Goal: Task Accomplishment & Management: Manage account settings

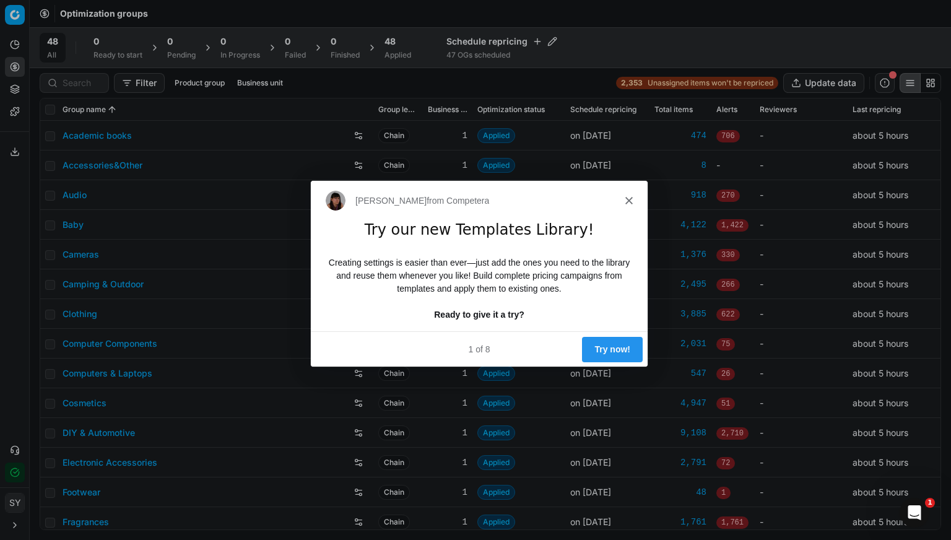
click at [629, 199] on polygon "Close" at bounding box center [628, 199] width 7 height 7
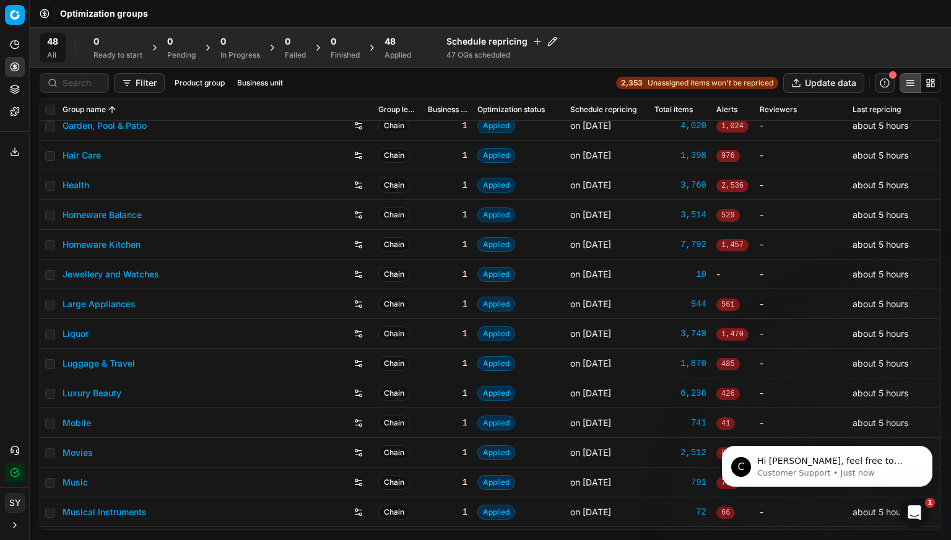
scroll to position [557, 0]
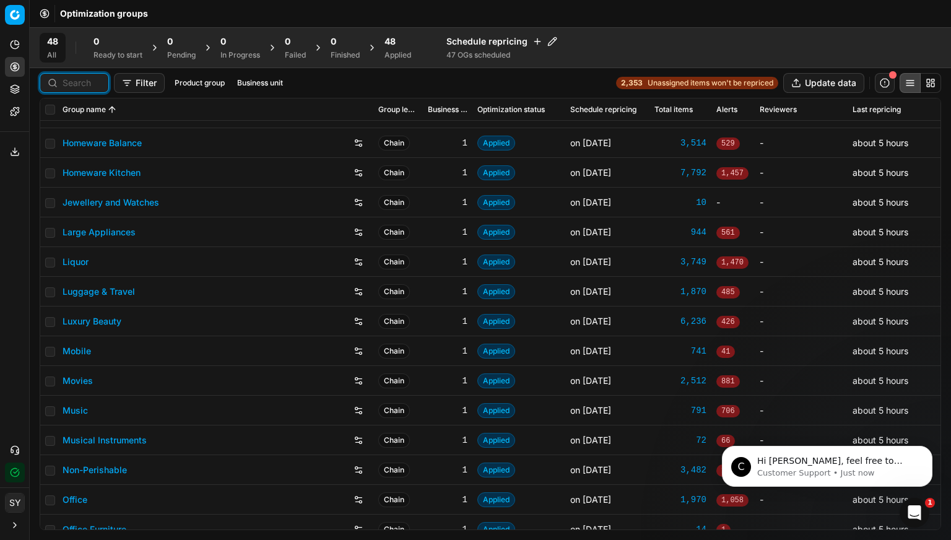
click at [79, 79] on input at bounding box center [82, 83] width 38 height 12
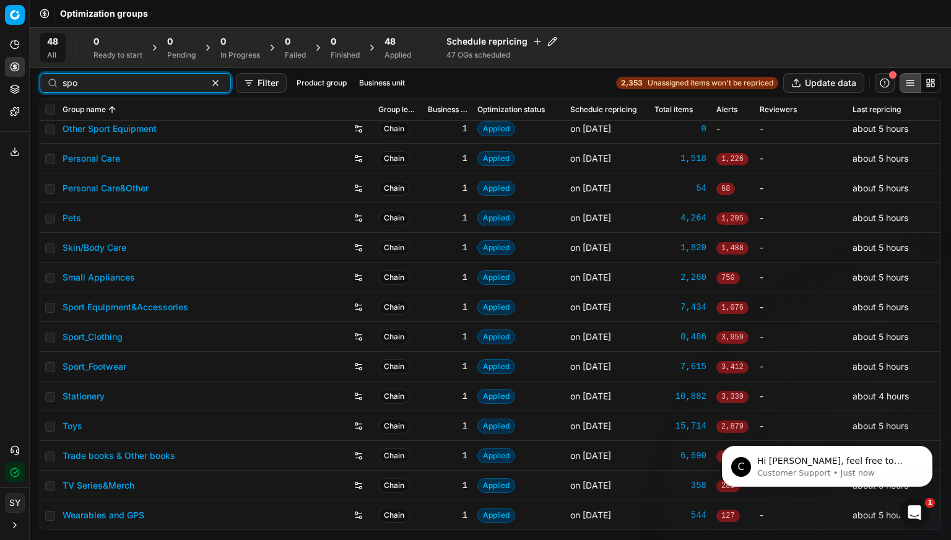
scroll to position [0, 0]
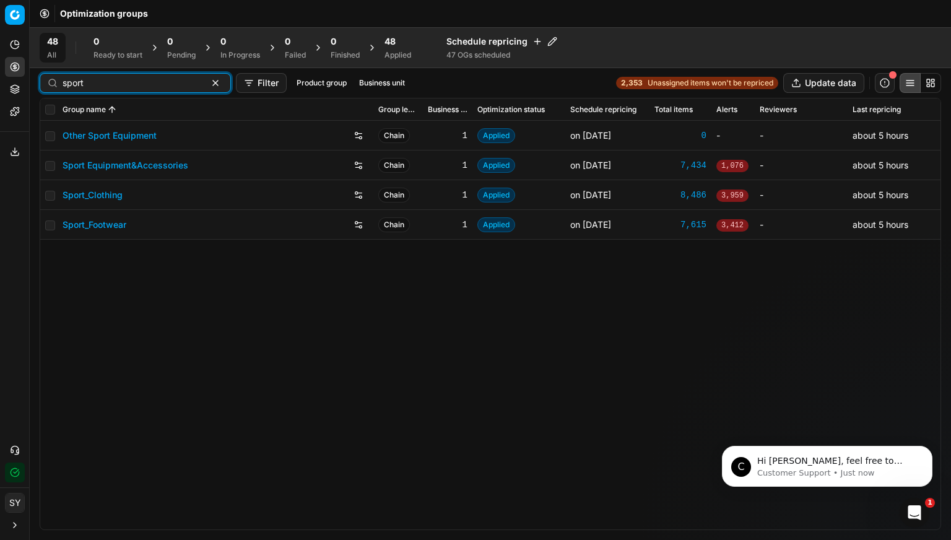
type input "sport"
click at [139, 168] on link "Sport Equipment&Accessories" at bounding box center [126, 165] width 126 height 12
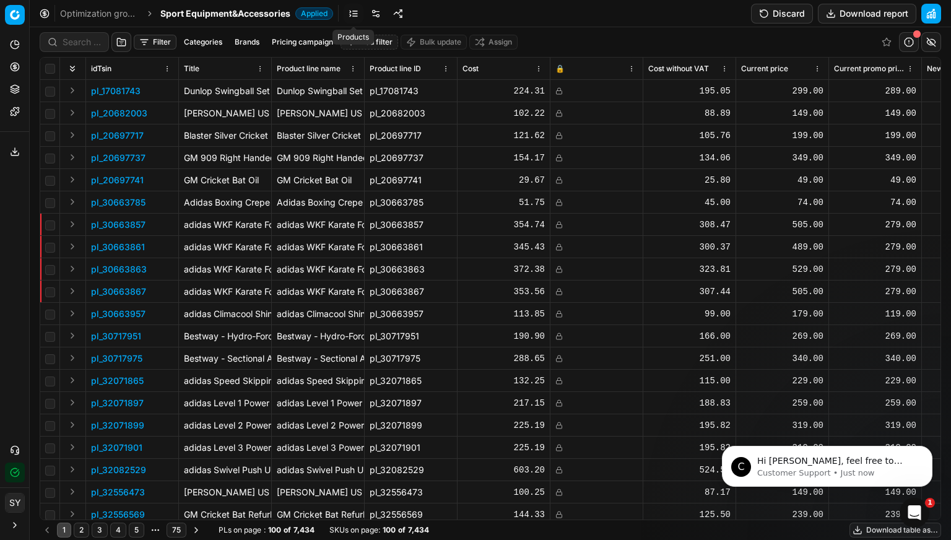
click at [354, 12] on link at bounding box center [354, 14] width 20 height 20
click at [374, 11] on link at bounding box center [376, 14] width 20 height 20
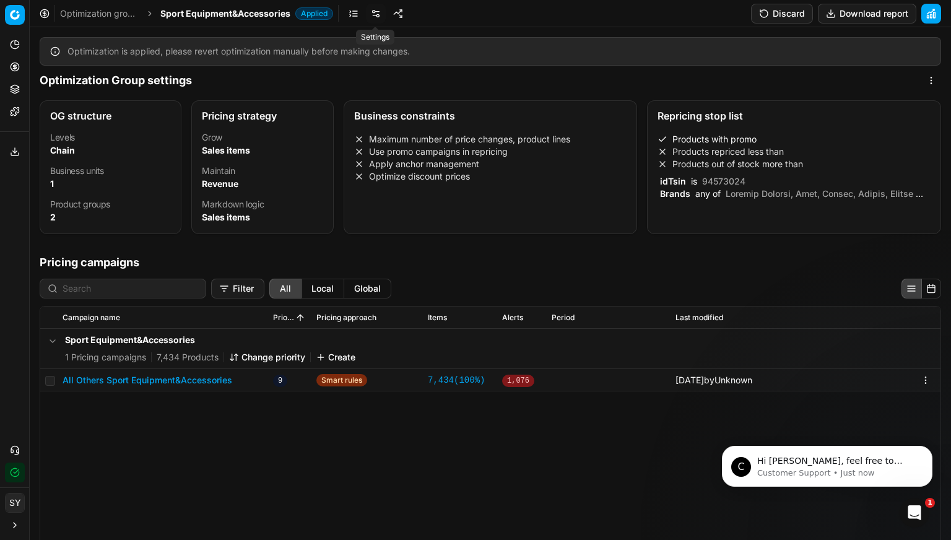
click at [374, 13] on link at bounding box center [376, 14] width 20 height 20
click at [775, 156] on li "Products repriced less than" at bounding box center [793, 151] width 273 height 12
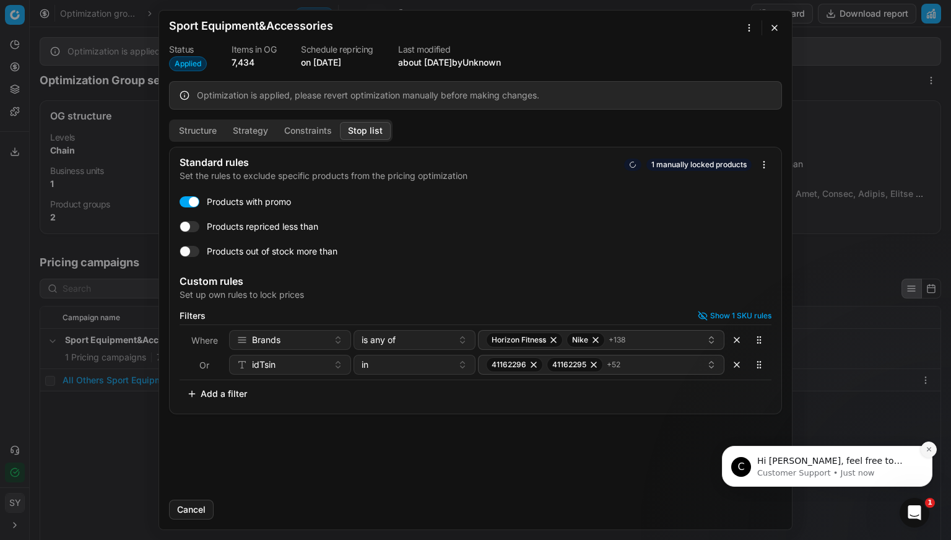
click at [927, 449] on icon "Dismiss notification" at bounding box center [928, 449] width 7 height 7
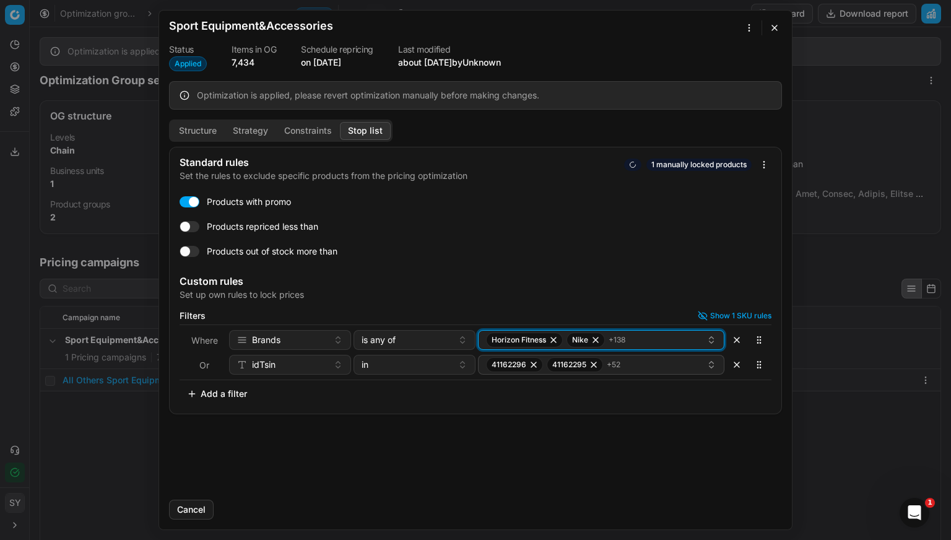
click at [692, 342] on div "Horizon Fitness Nike + 138" at bounding box center [596, 339] width 220 height 15
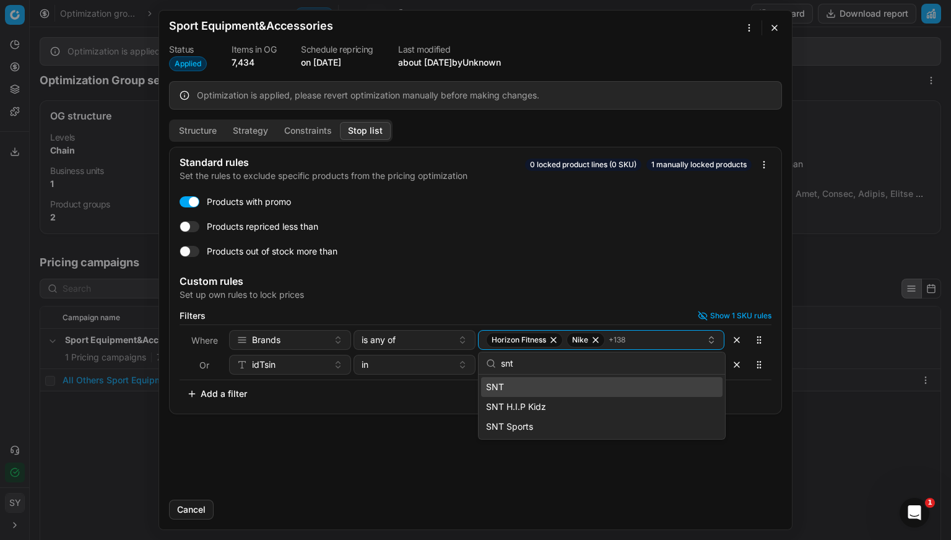
type input "snt"
click at [594, 387] on div "SNT" at bounding box center [601, 387] width 241 height 20
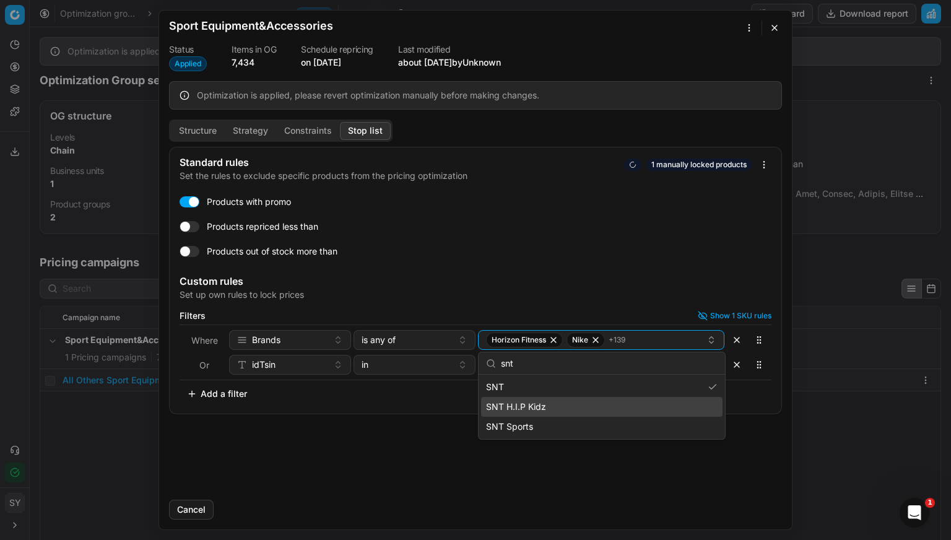
click at [626, 404] on div "SNT H.I.P Kidz" at bounding box center [601, 407] width 241 height 20
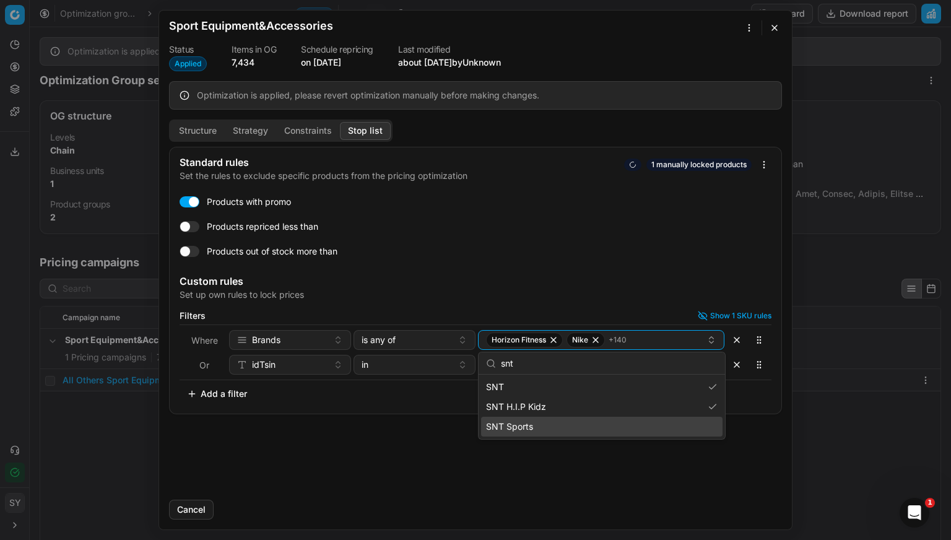
click at [612, 427] on div "SNT Sports" at bounding box center [601, 427] width 241 height 20
click at [773, 472] on div "Standard rules Set the rules to exclude specific products from the pricing opti…" at bounding box center [475, 318] width 633 height 343
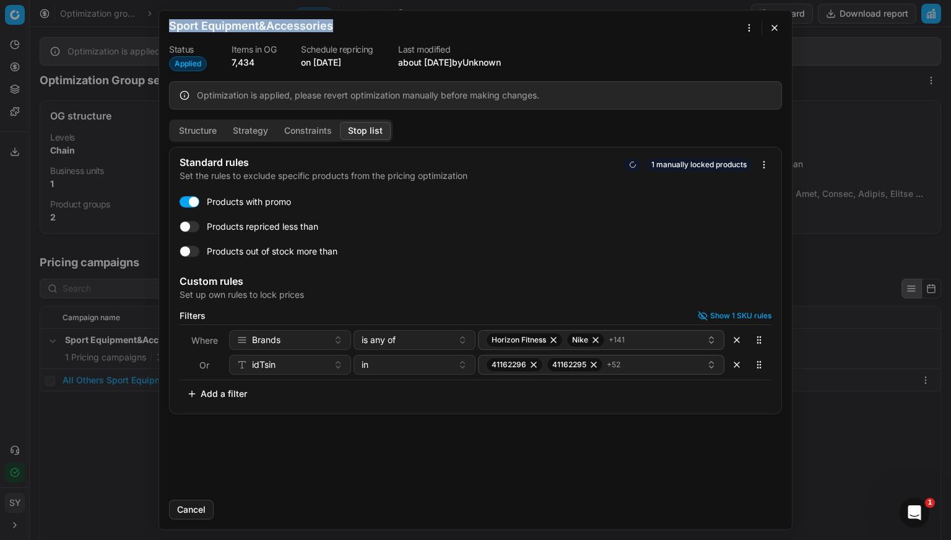
drag, startPoint x: 675, startPoint y: 22, endPoint x: 677, endPoint y: 8, distance: 13.7
click at [677, 8] on div "Oprimization group is saving... Sport Equipment&Accessories Status Applied Item…" at bounding box center [475, 270] width 951 height 540
click at [766, 166] on div "Oprimization group is saving... Sport Equipment&Accessories Status Applied Item…" at bounding box center [475, 270] width 951 height 540
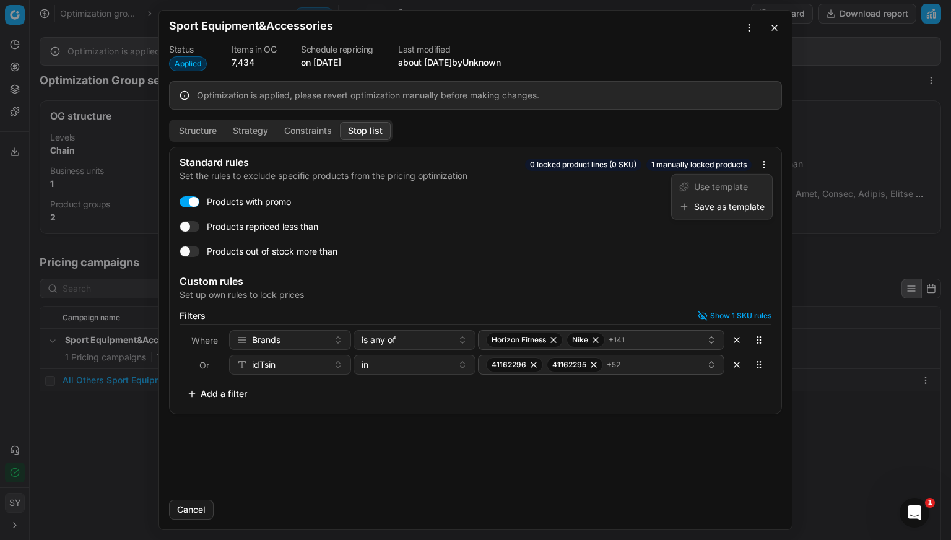
click at [608, 174] on div "Oprimization group is saving... Sport Equipment&Accessories Status Applied Item…" at bounding box center [475, 270] width 951 height 540
click at [701, 314] on icon "button" at bounding box center [703, 316] width 10 height 10
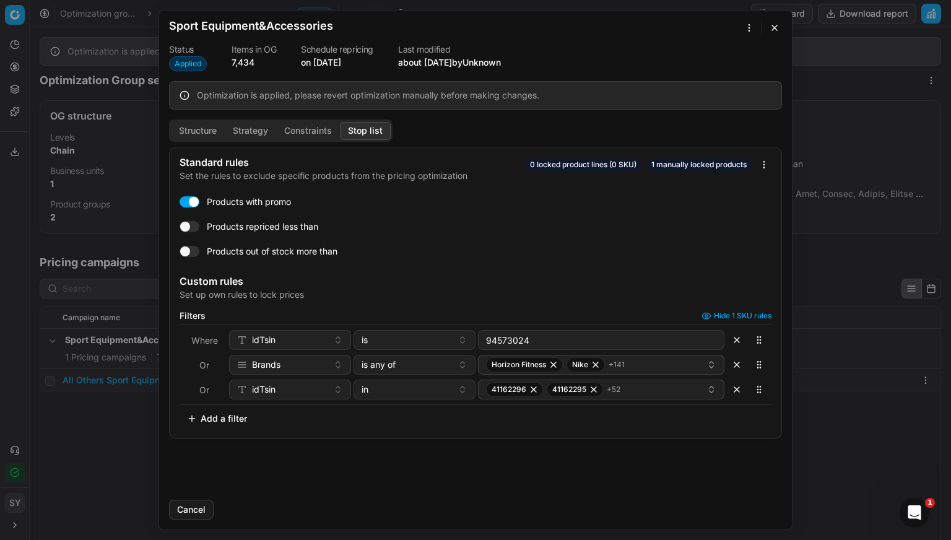
click at [701, 314] on icon "button" at bounding box center [706, 316] width 10 height 10
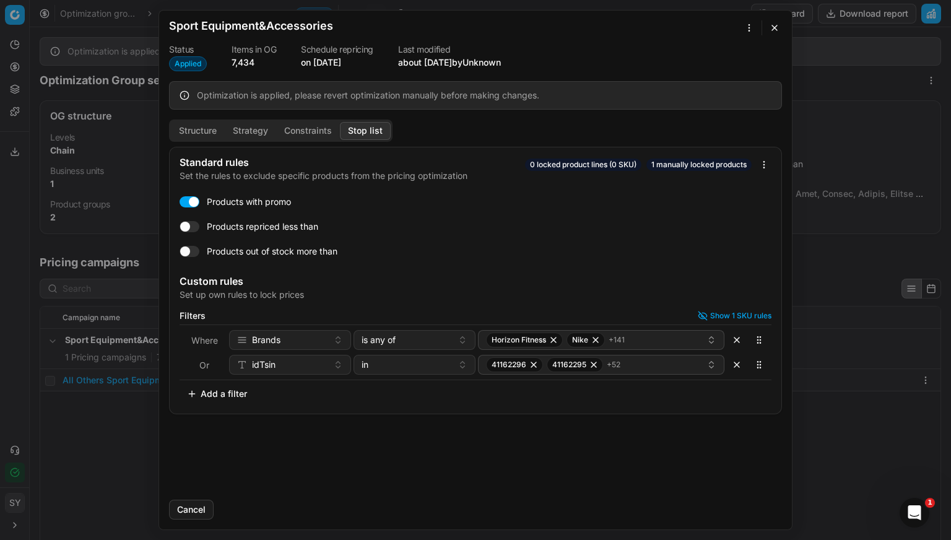
click at [191, 514] on button "Cancel" at bounding box center [191, 510] width 45 height 20
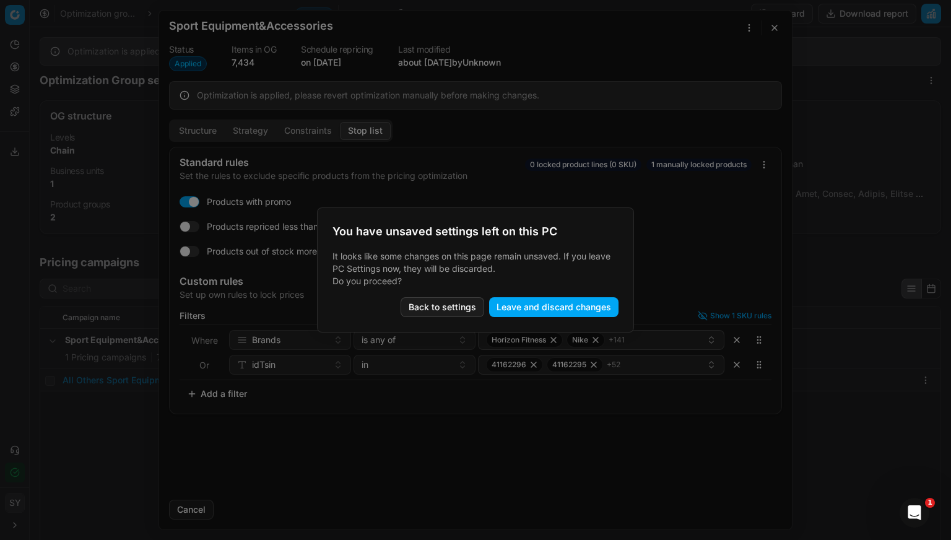
click at [566, 310] on button "Leave and discard changes" at bounding box center [553, 307] width 129 height 20
